Goal: Navigation & Orientation: Find specific page/section

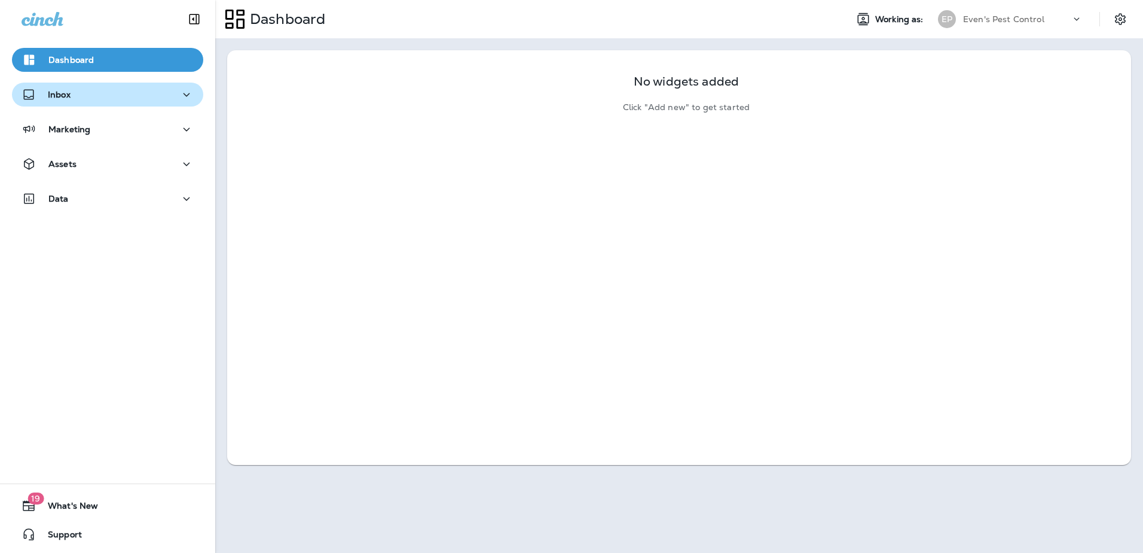
click at [185, 98] on icon "button" at bounding box center [186, 94] width 14 height 15
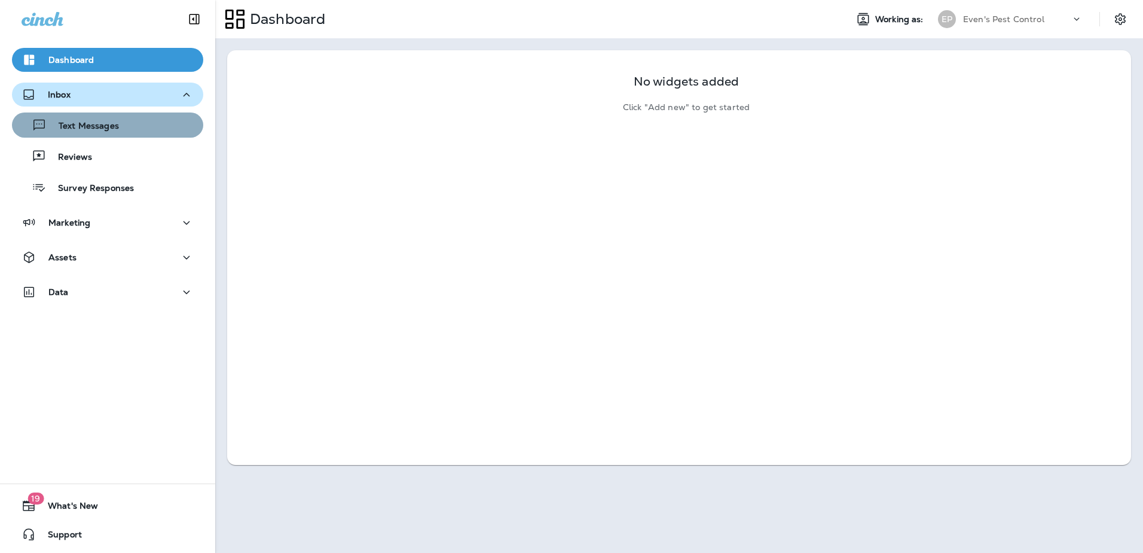
click at [147, 119] on div "Text Messages" at bounding box center [108, 125] width 182 height 18
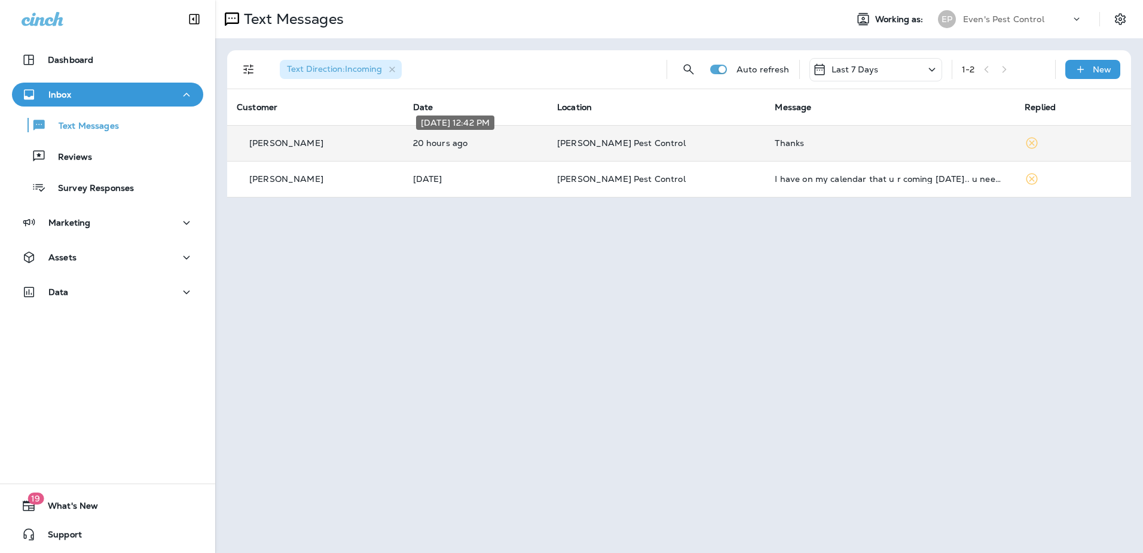
click at [496, 138] on div "[DATE] 12:42 PM" at bounding box center [455, 126] width 81 height 24
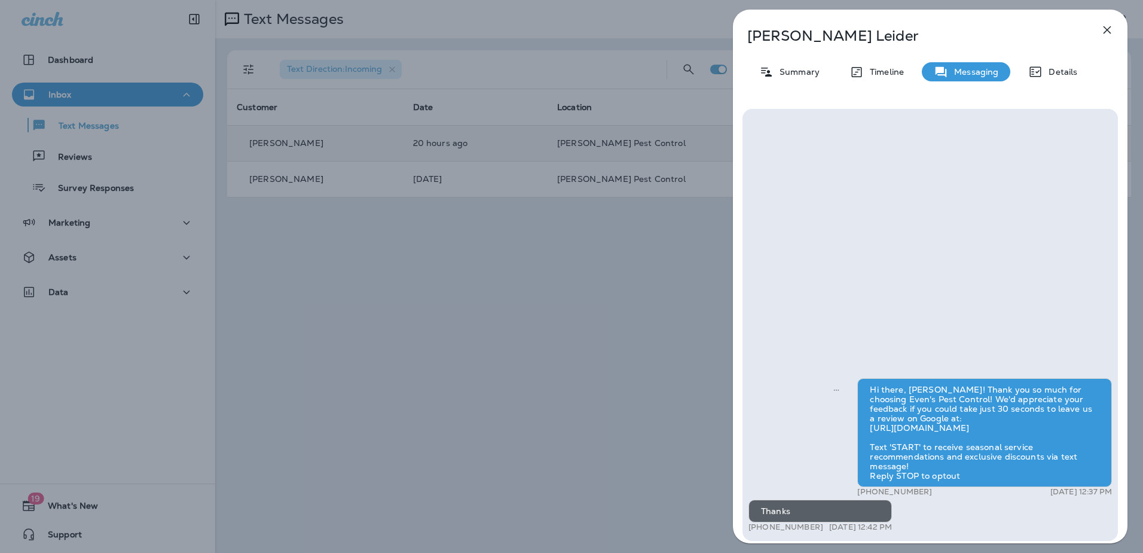
click at [530, 285] on div "[PERSON_NAME] Summary Timeline Messaging Details Hi there, [PERSON_NAME]! Thank…" at bounding box center [571, 276] width 1143 height 553
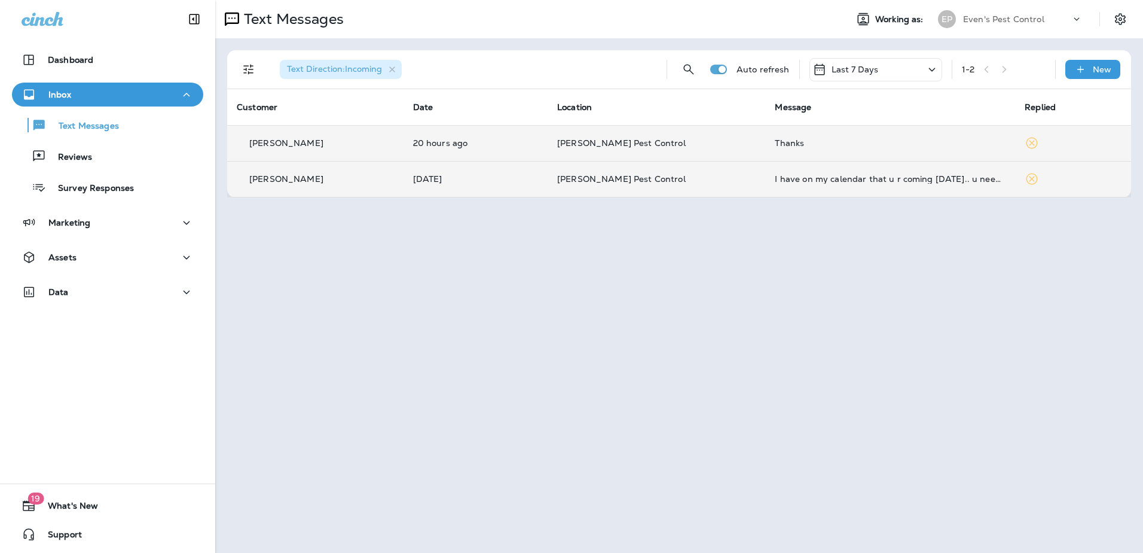
click at [536, 172] on td "[DATE]" at bounding box center [476, 179] width 144 height 36
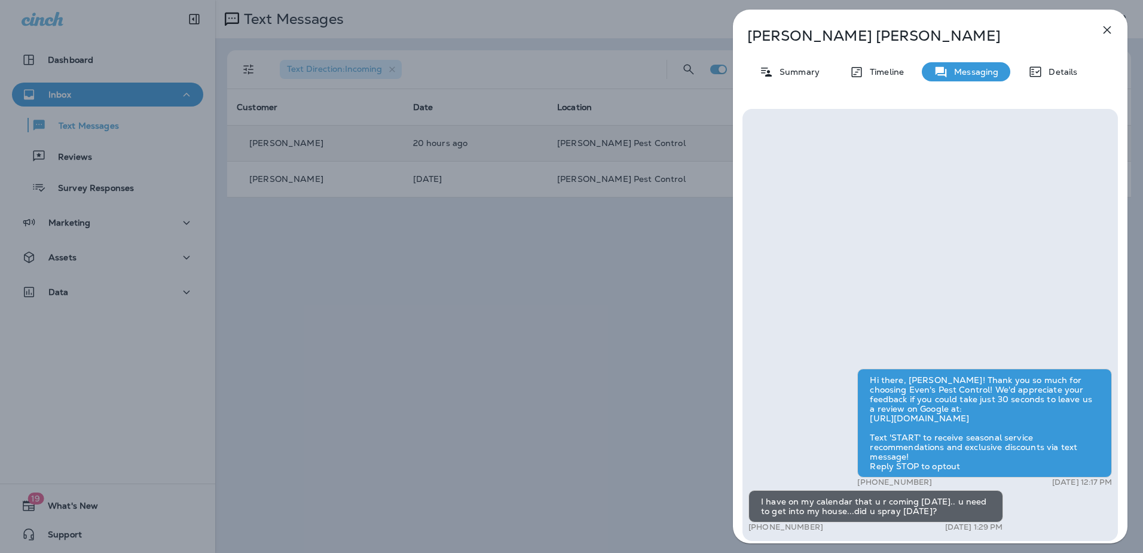
click at [527, 316] on div "[PERSON_NAME] Summary Timeline Messaging Details Hi there, [PERSON_NAME]! Thank…" at bounding box center [571, 276] width 1143 height 553
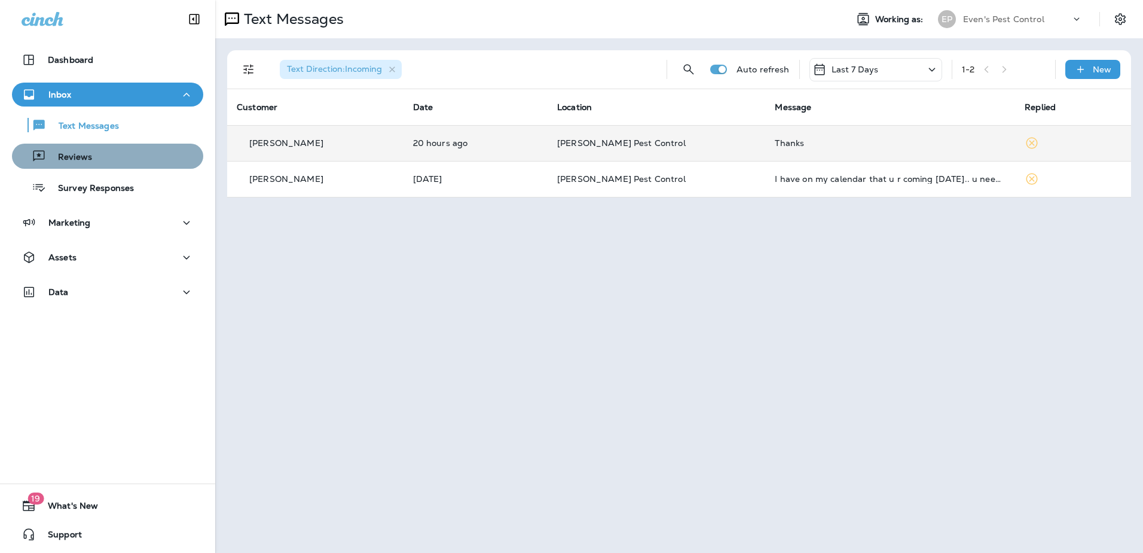
click at [115, 151] on div "Reviews" at bounding box center [108, 156] width 182 height 18
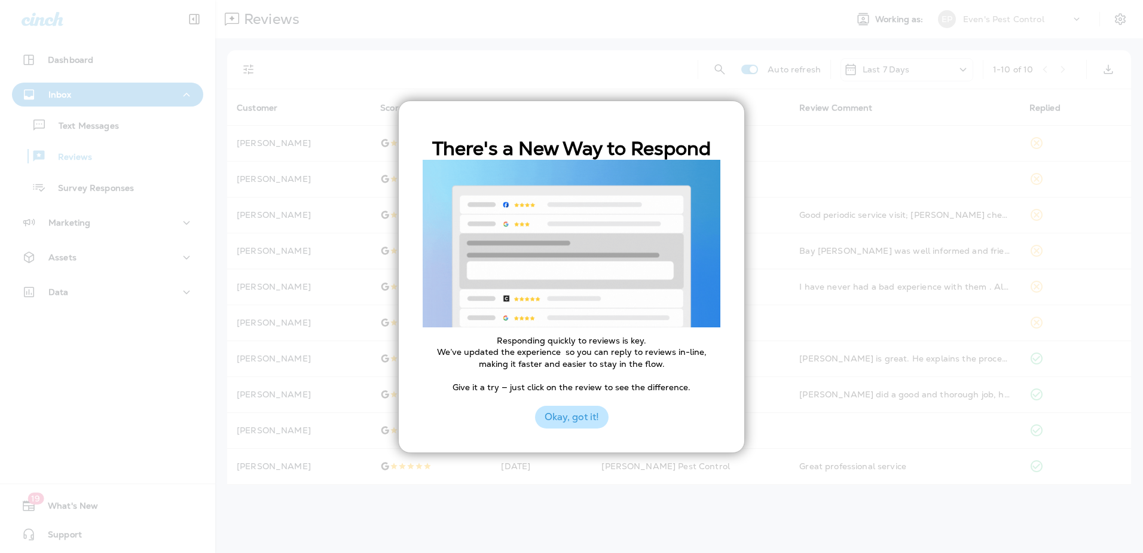
click at [575, 415] on button "Okay, got it!" at bounding box center [572, 416] width 74 height 23
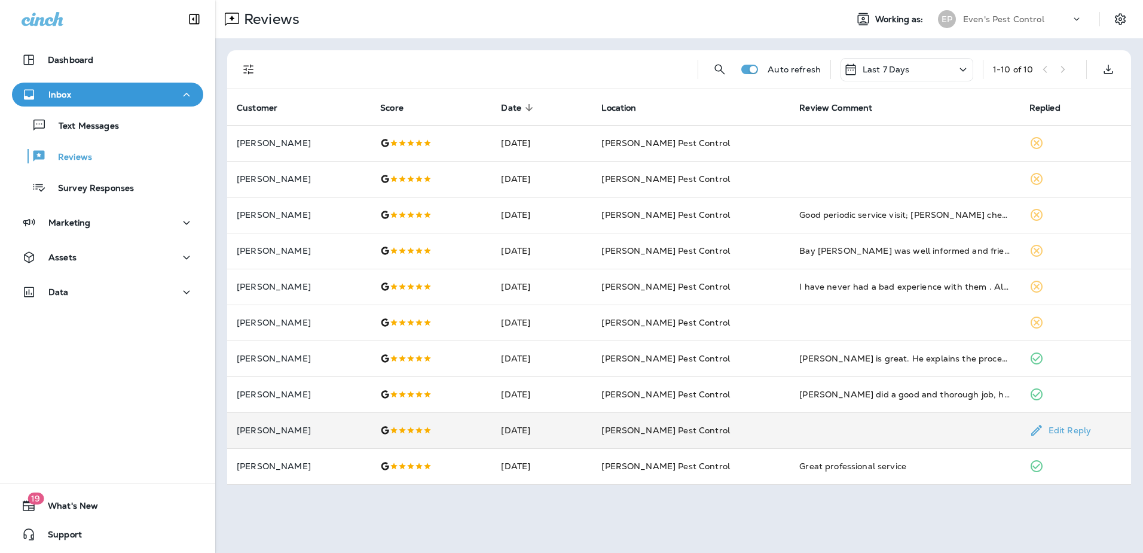
click at [828, 437] on td at bounding box center [905, 430] width 230 height 36
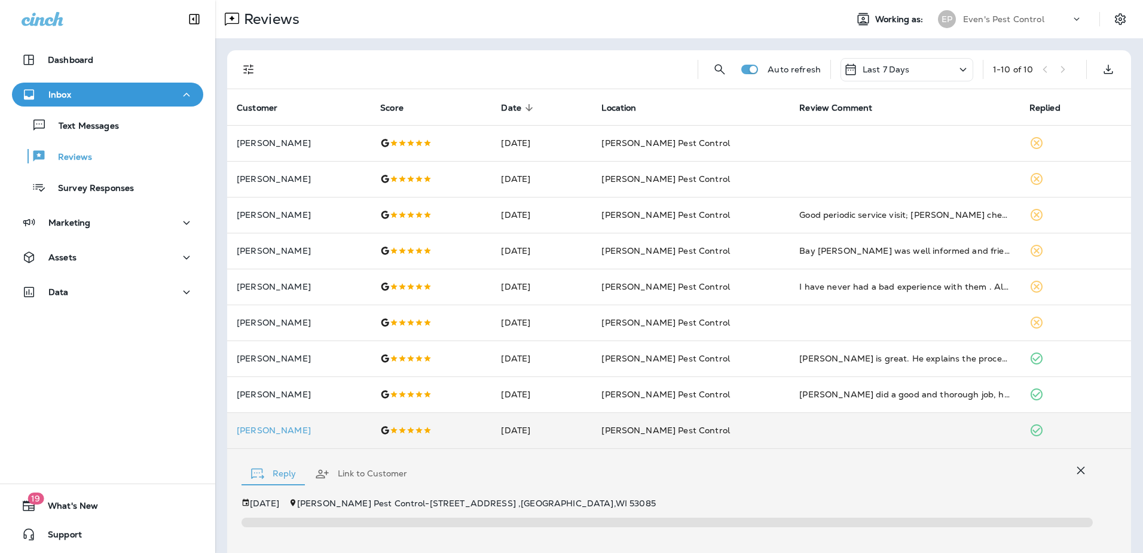
scroll to position [172, 0]
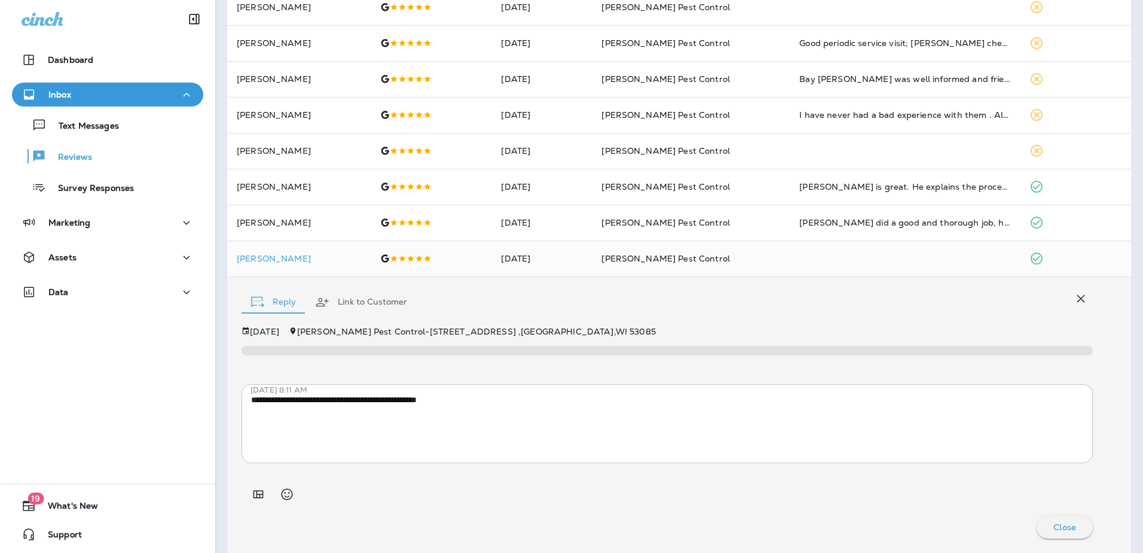
click at [1054, 530] on p "Close" at bounding box center [1065, 527] width 23 height 10
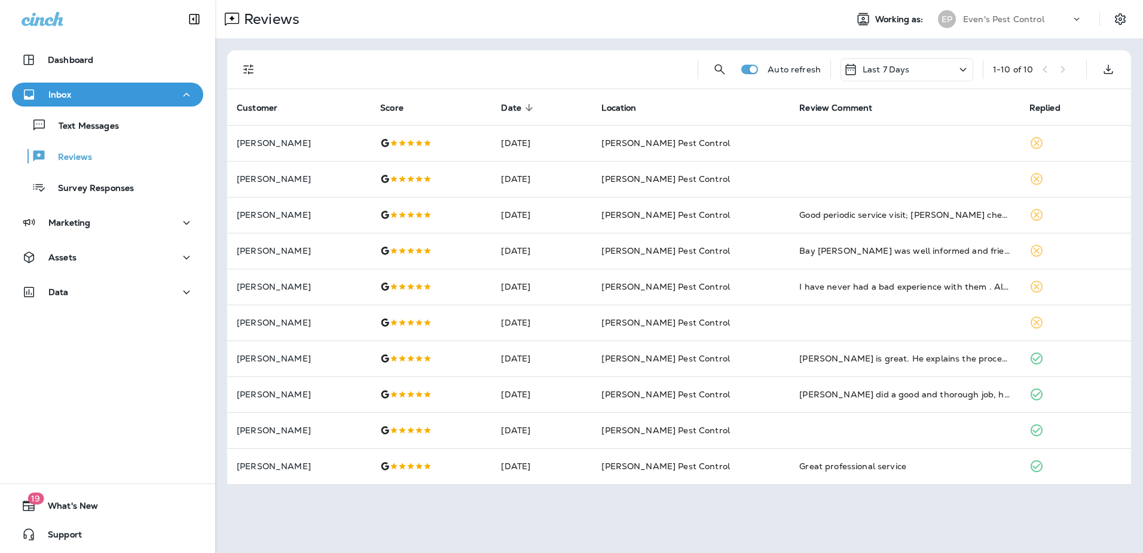
scroll to position [0, 0]
click at [95, 192] on p "Survey Responses" at bounding box center [90, 188] width 88 height 11
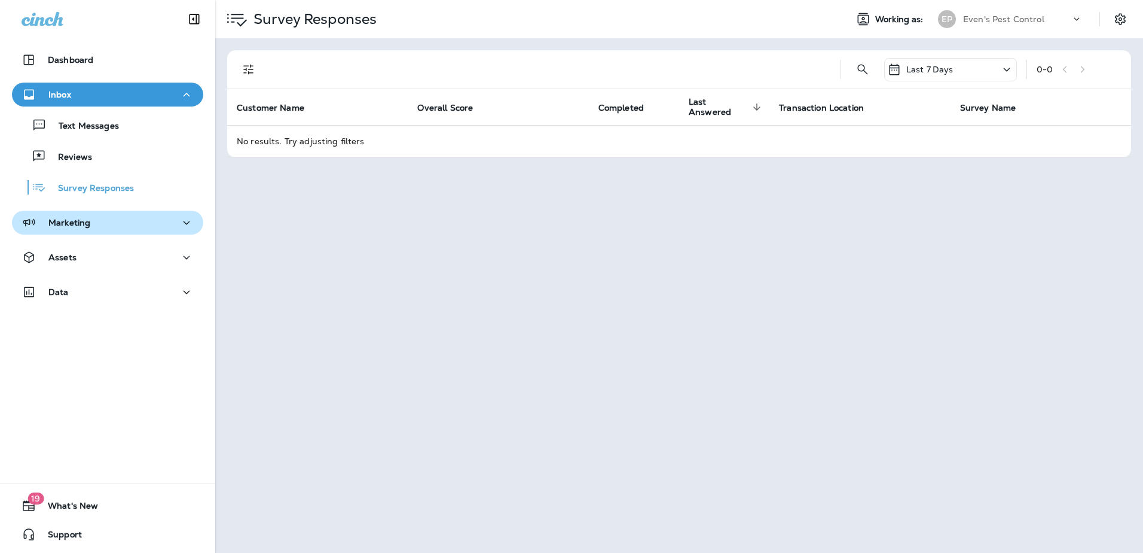
click at [96, 224] on div "Marketing" at bounding box center [108, 222] width 172 height 15
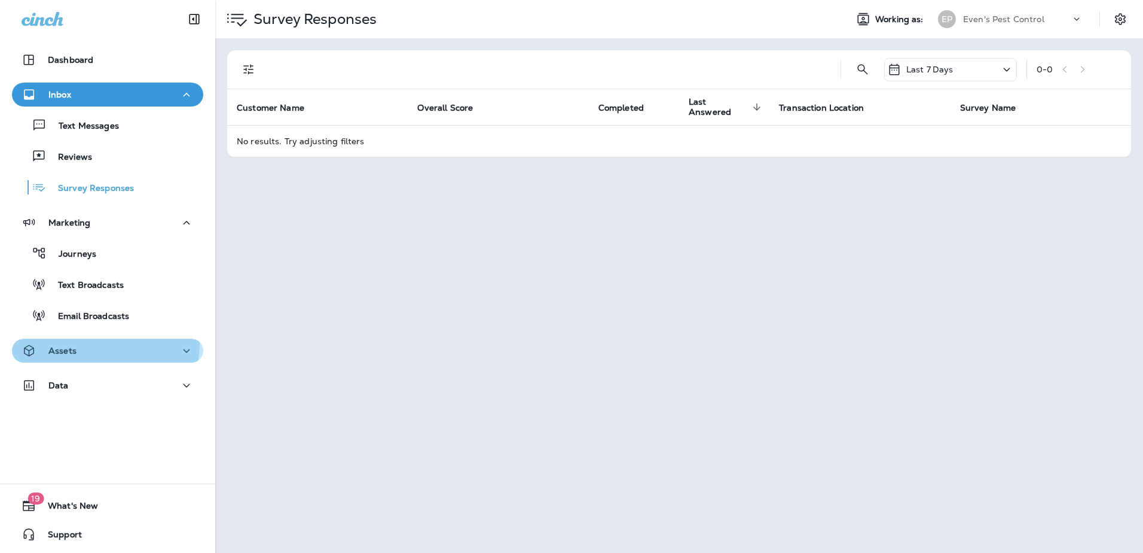
click at [81, 343] on div "Assets" at bounding box center [108, 350] width 172 height 15
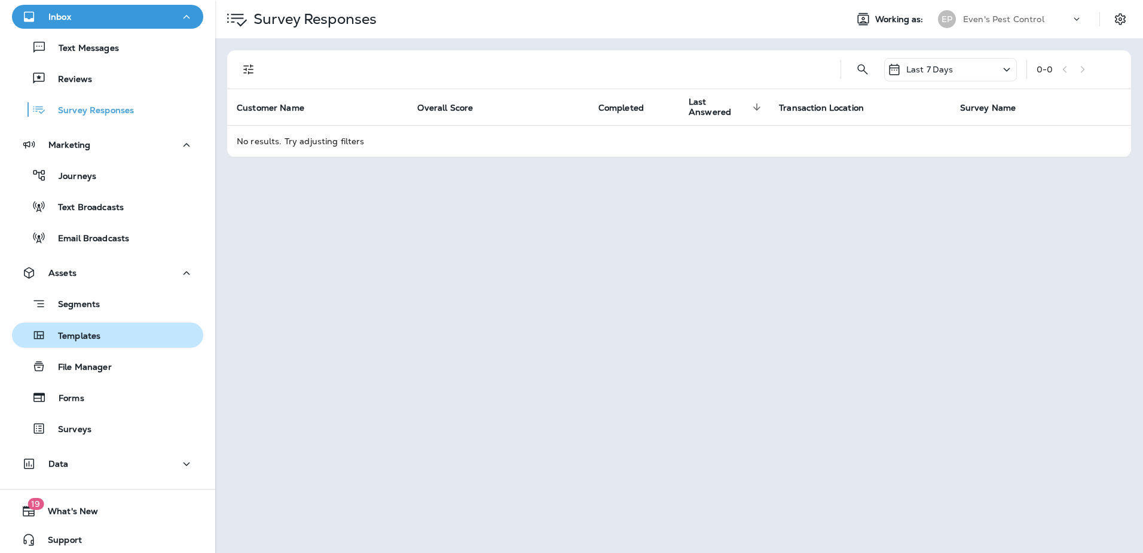
scroll to position [83, 0]
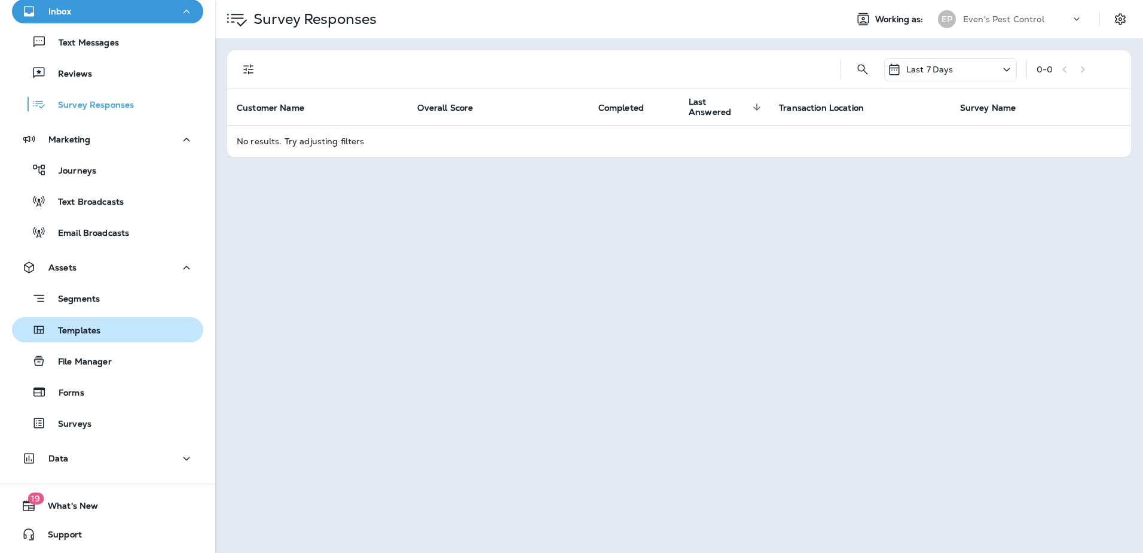
click at [80, 337] on div "Templates" at bounding box center [59, 330] width 84 height 18
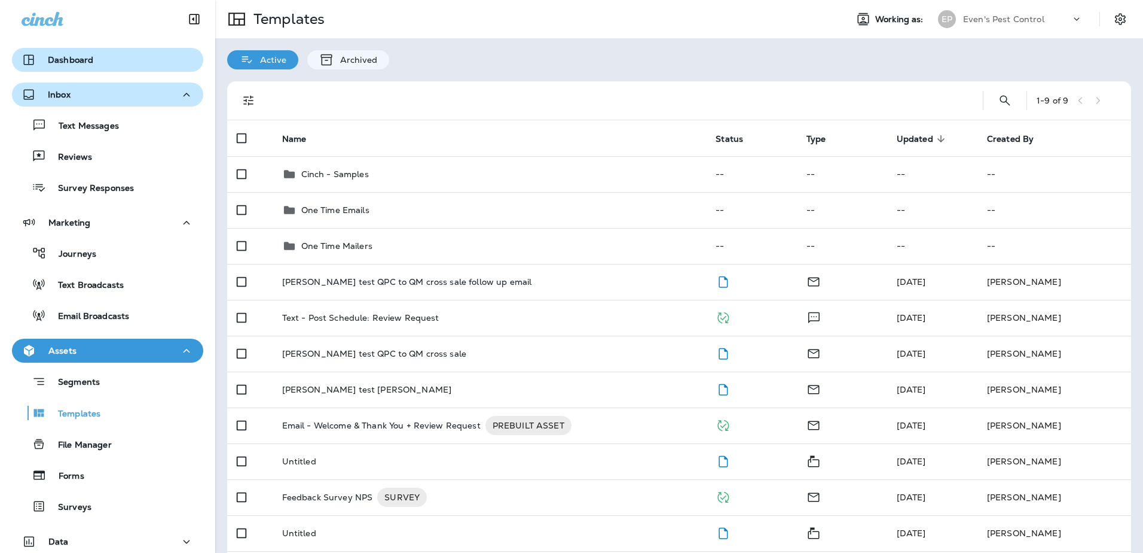
click at [66, 53] on div "Dashboard" at bounding box center [58, 60] width 72 height 14
